Goal: Task Accomplishment & Management: Manage account settings

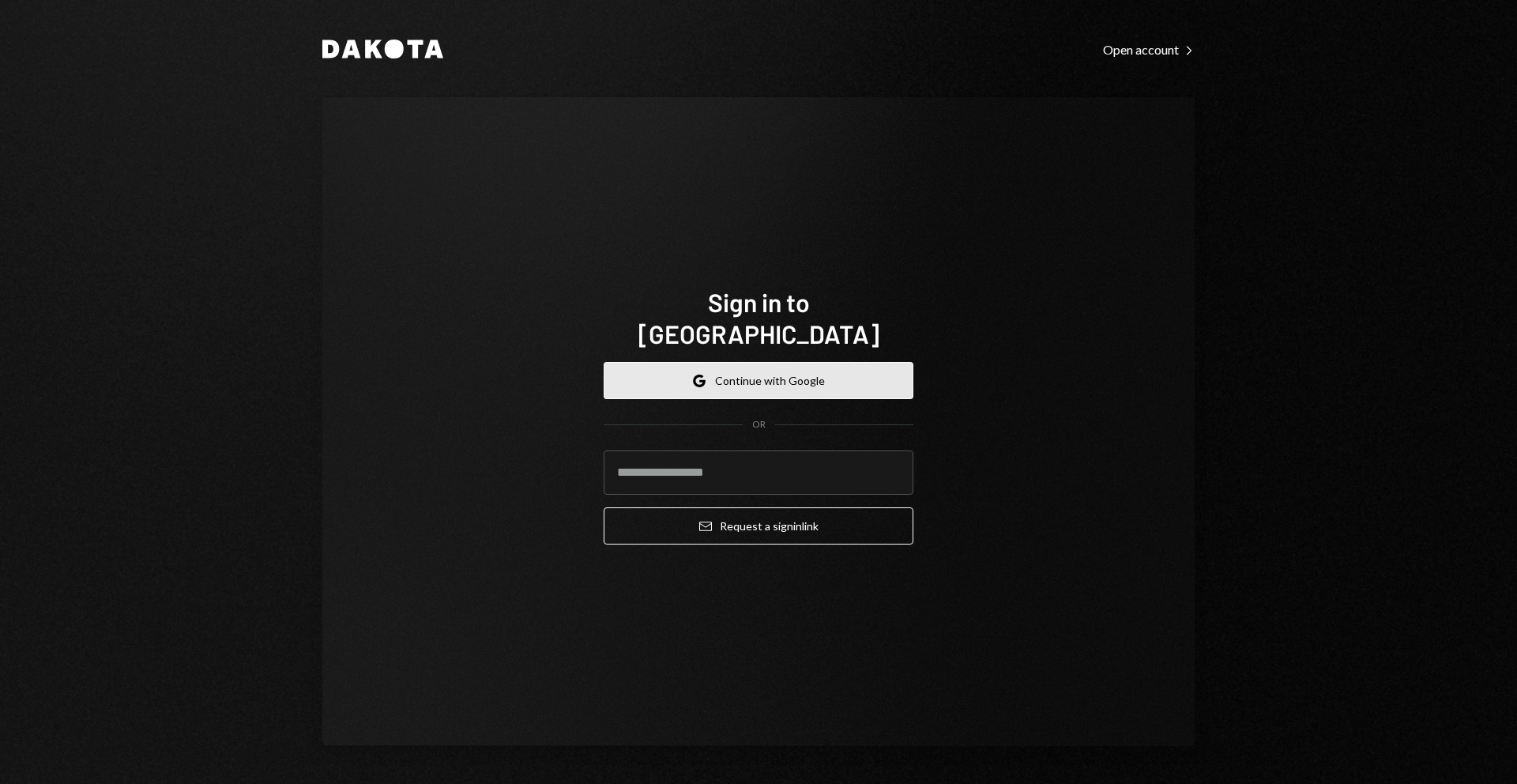
click at [873, 362] on button "Google Continue with Google" at bounding box center [758, 380] width 310 height 37
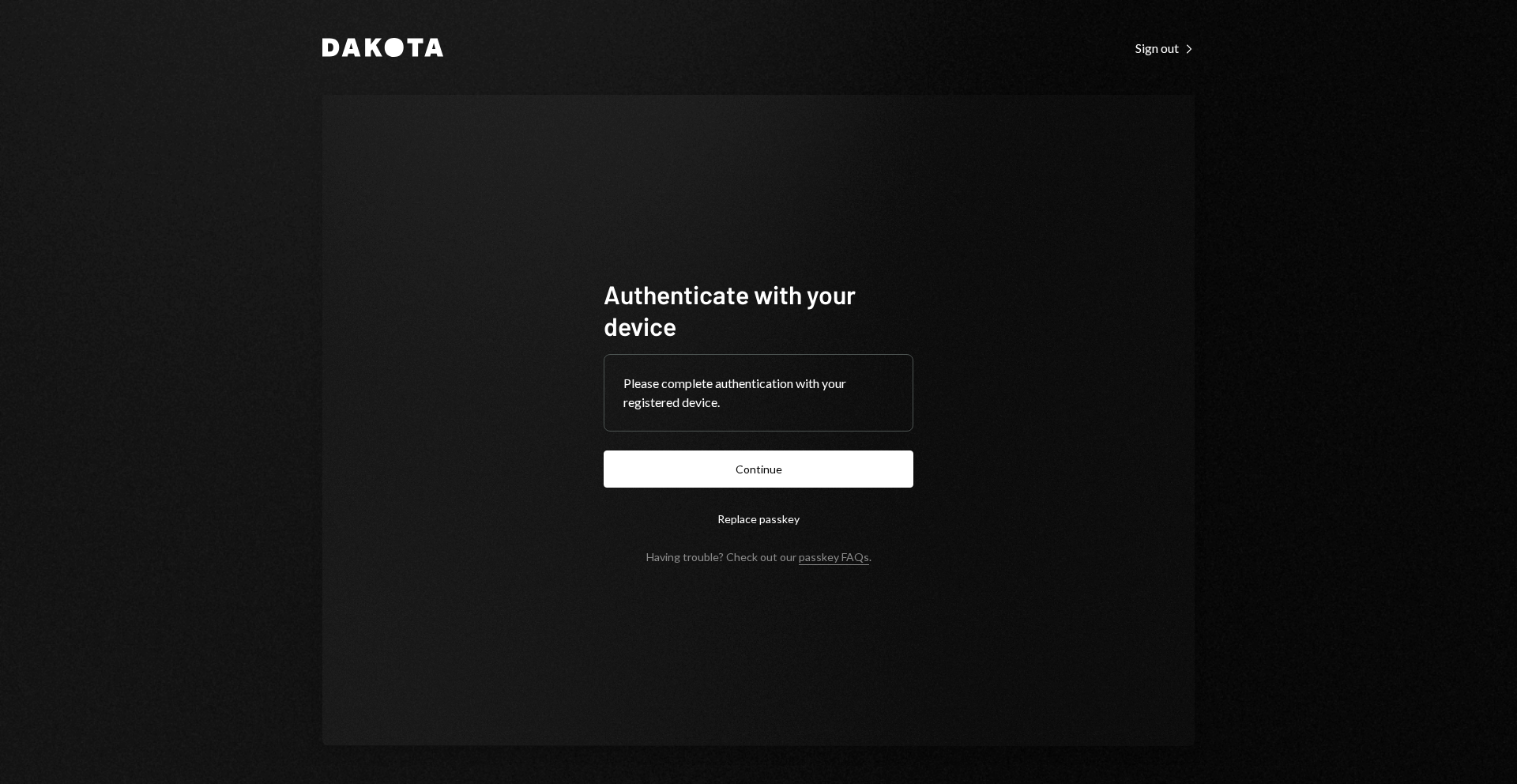
drag, startPoint x: 755, startPoint y: 474, endPoint x: 725, endPoint y: 468, distance: 30.6
click at [755, 474] on button "Continue" at bounding box center [758, 468] width 310 height 37
